Goal: Information Seeking & Learning: Learn about a topic

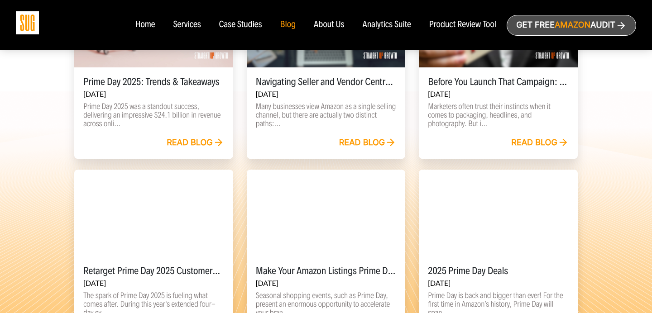
scroll to position [632, 0]
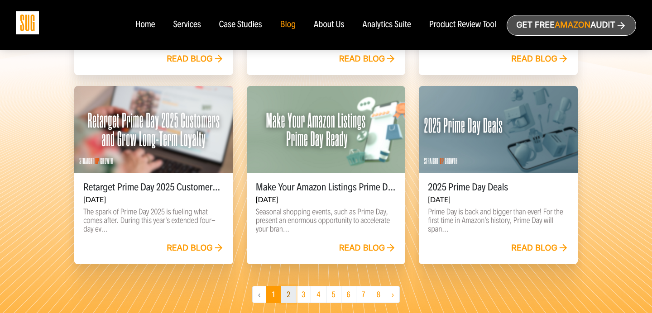
click at [291, 299] on link "2" at bounding box center [288, 294] width 15 height 17
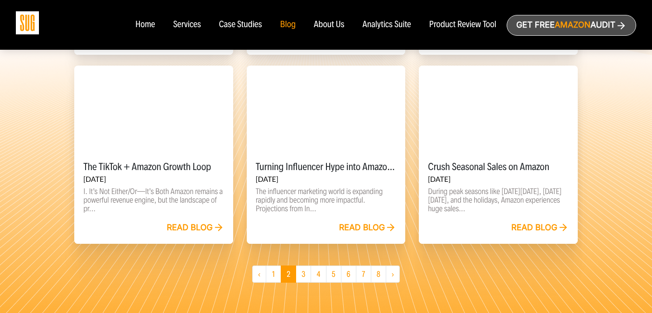
scroll to position [656, 0]
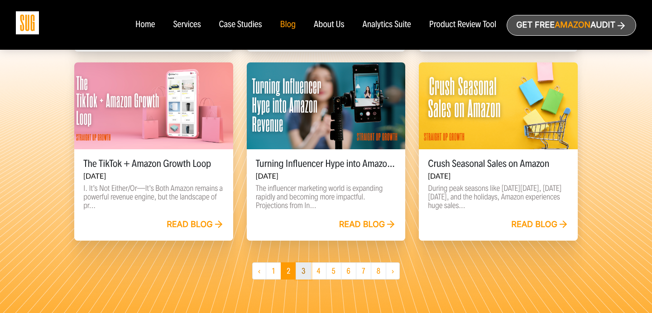
click at [300, 277] on link "3" at bounding box center [303, 271] width 15 height 17
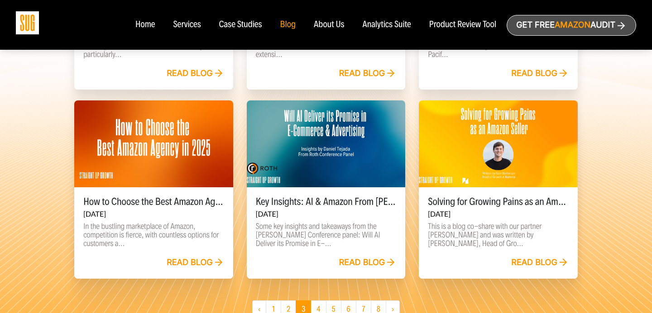
scroll to position [638, 0]
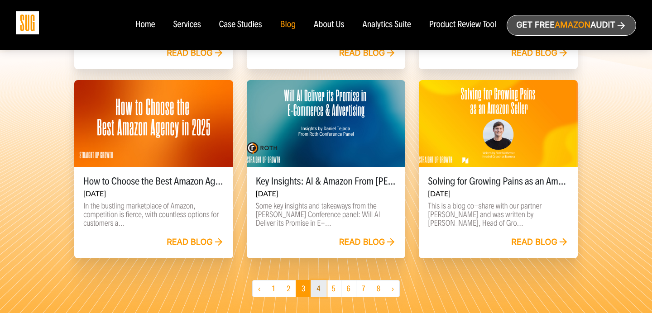
click at [316, 295] on link "4" at bounding box center [318, 288] width 15 height 17
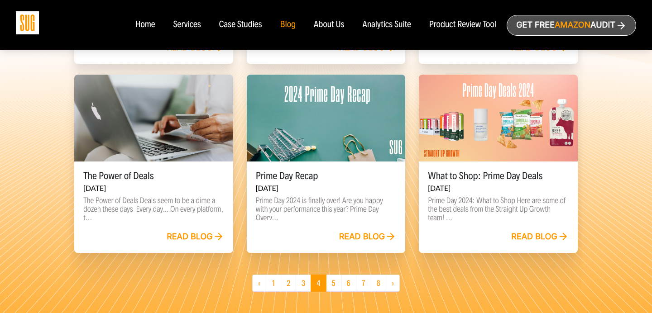
scroll to position [649, 0]
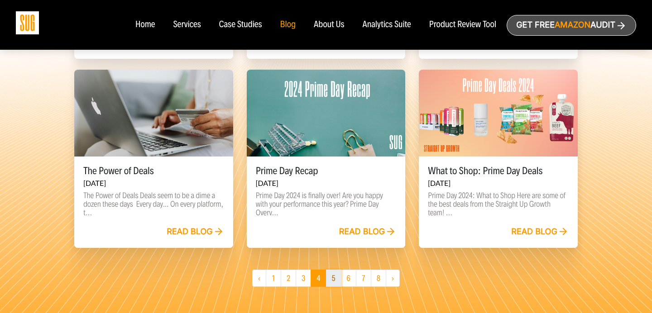
click at [332, 284] on link "5" at bounding box center [333, 278] width 15 height 17
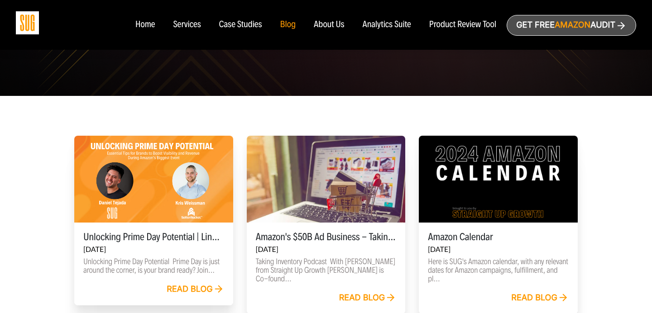
scroll to position [338, 0]
